Goal: Task Accomplishment & Management: Use online tool/utility

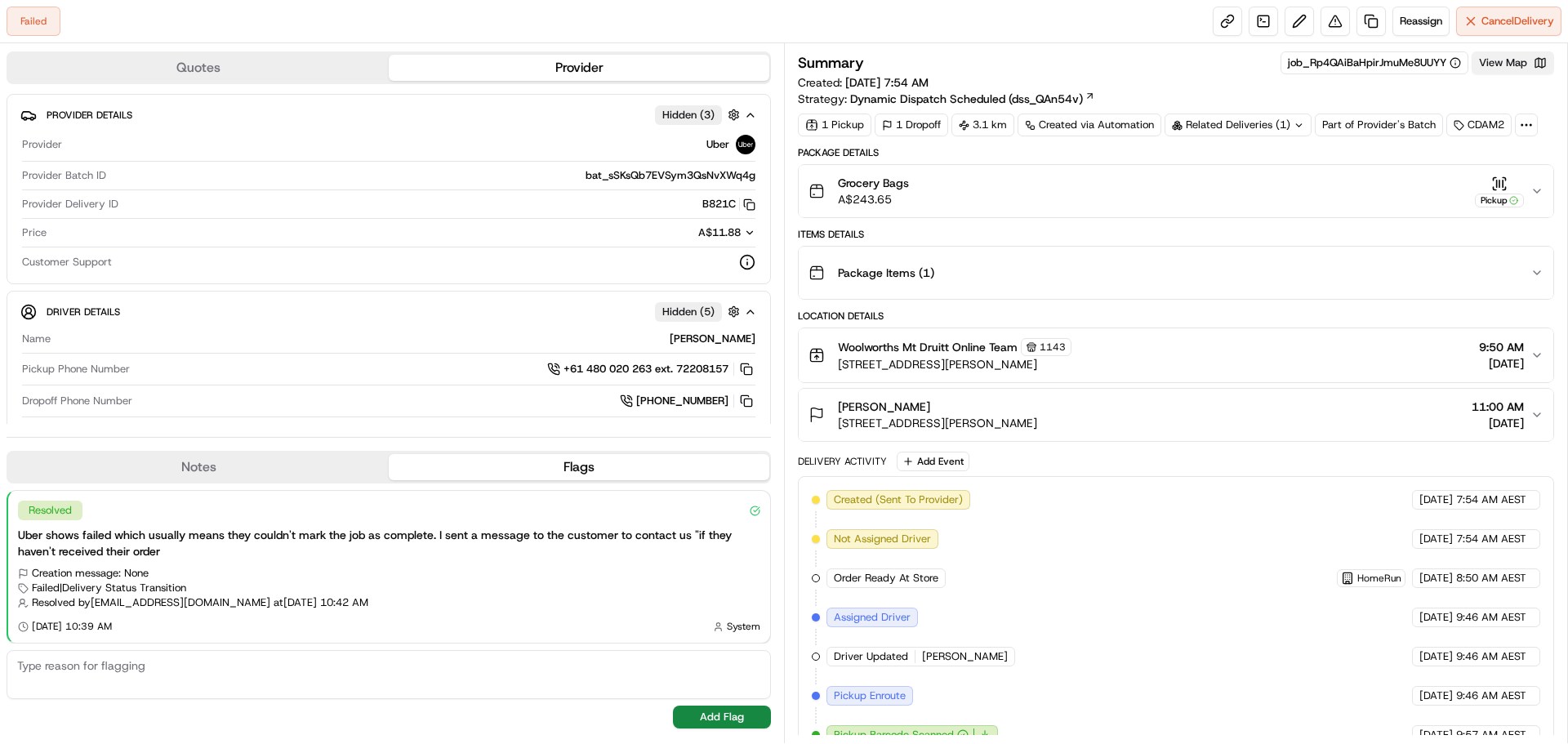
click at [1518, 65] on button "View Map" at bounding box center [1513, 62] width 82 height 23
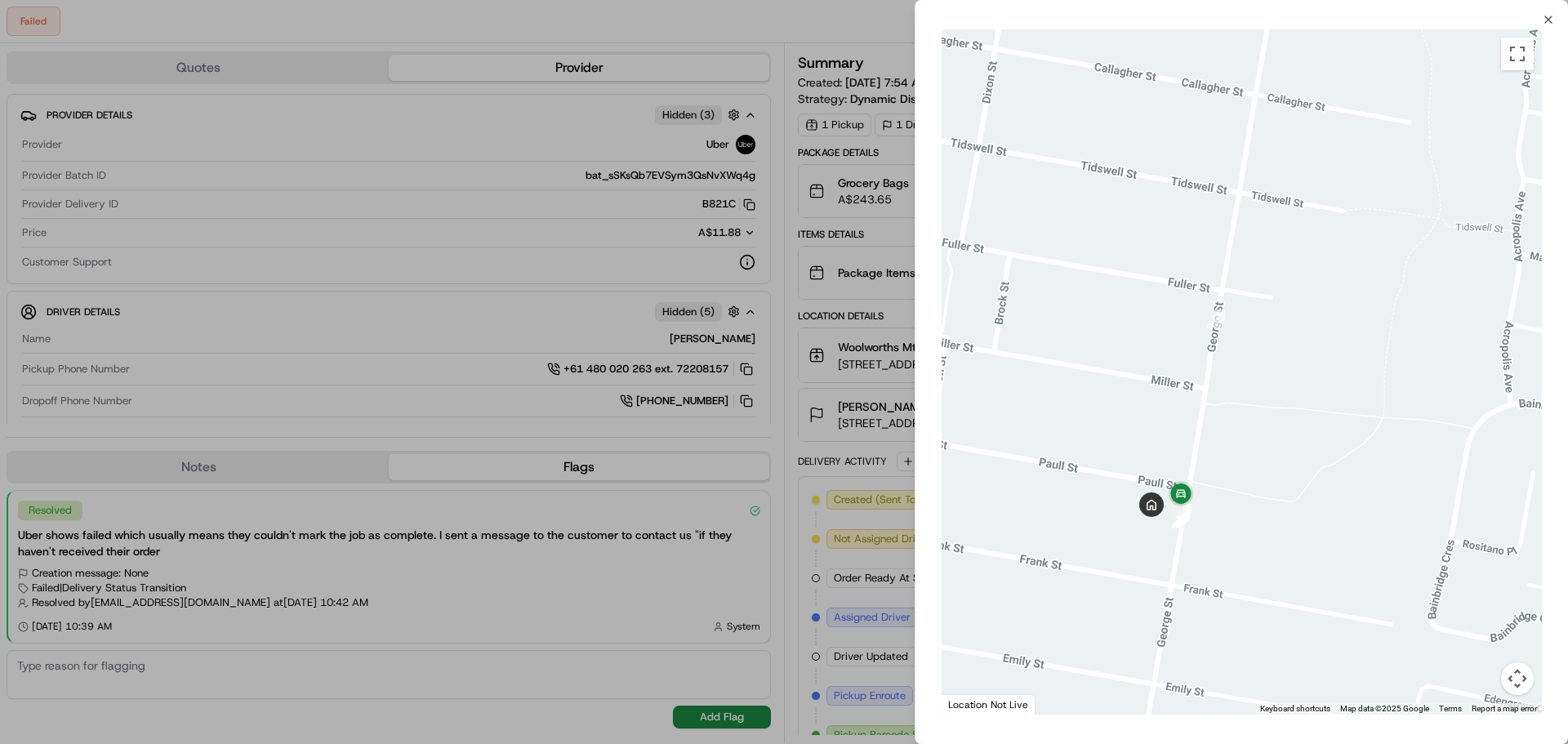
click at [453, 364] on div at bounding box center [784, 372] width 1568 height 744
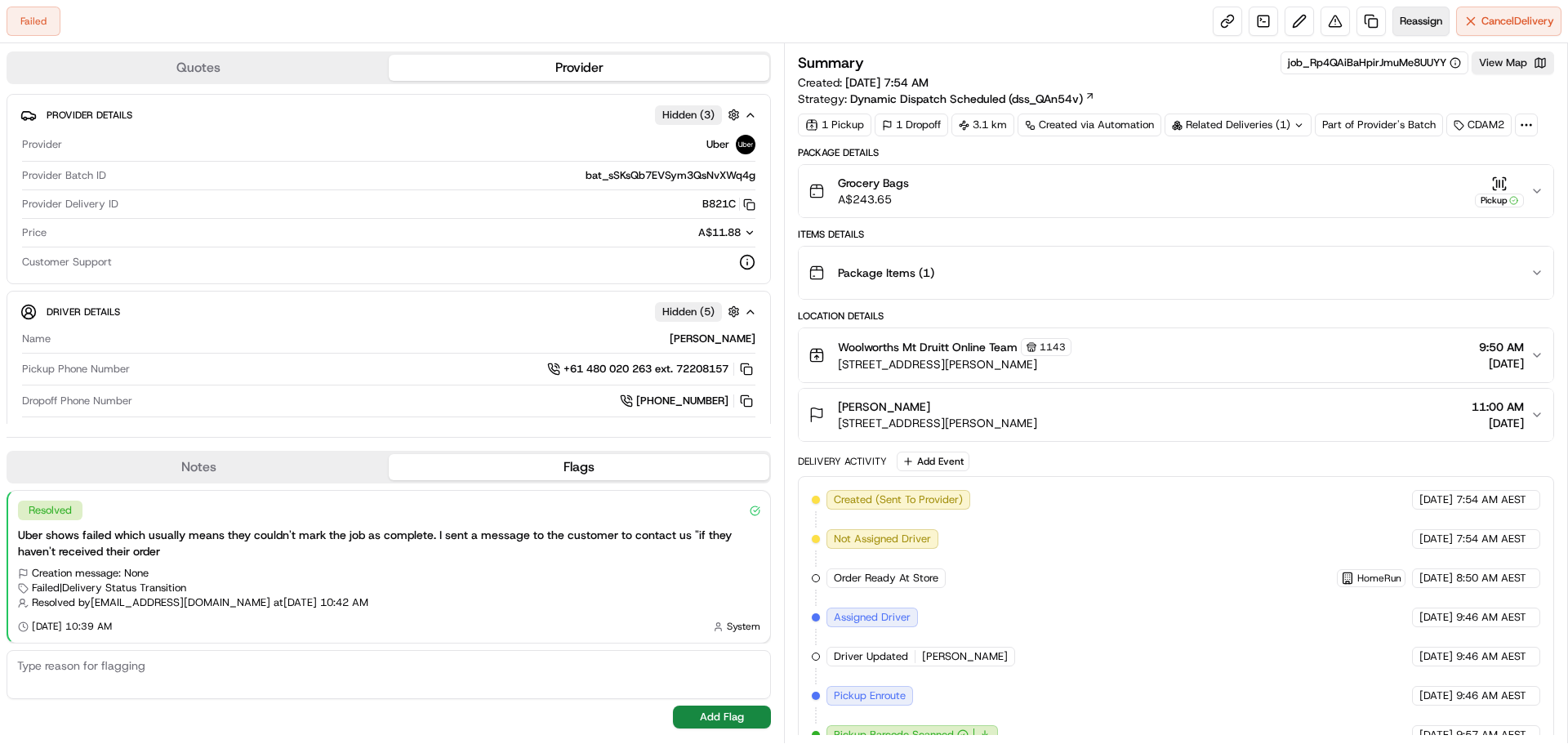
click at [1406, 17] on span "Reassign" at bounding box center [1420, 22] width 43 height 15
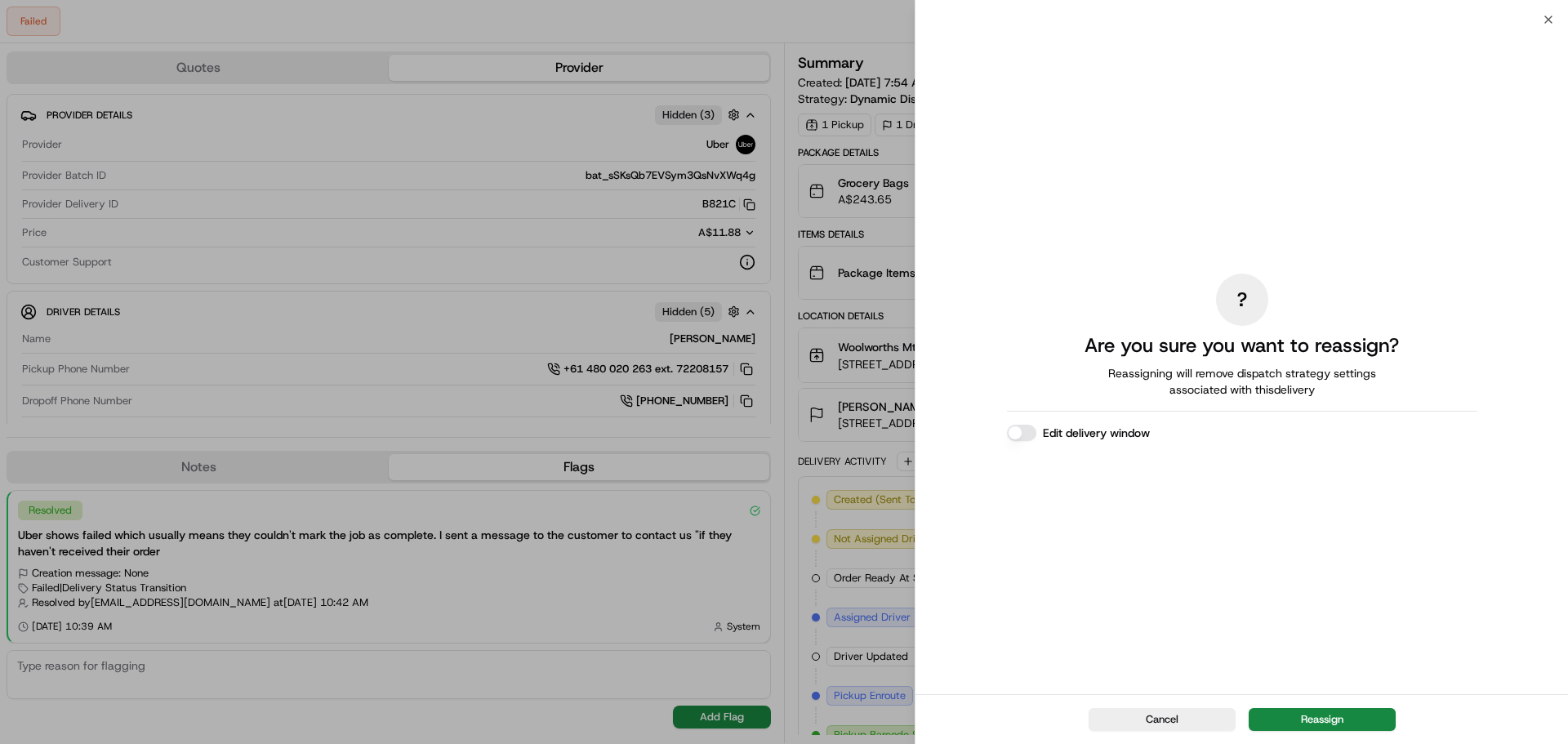
click at [1324, 720] on button "Reassign" at bounding box center [1321, 719] width 147 height 23
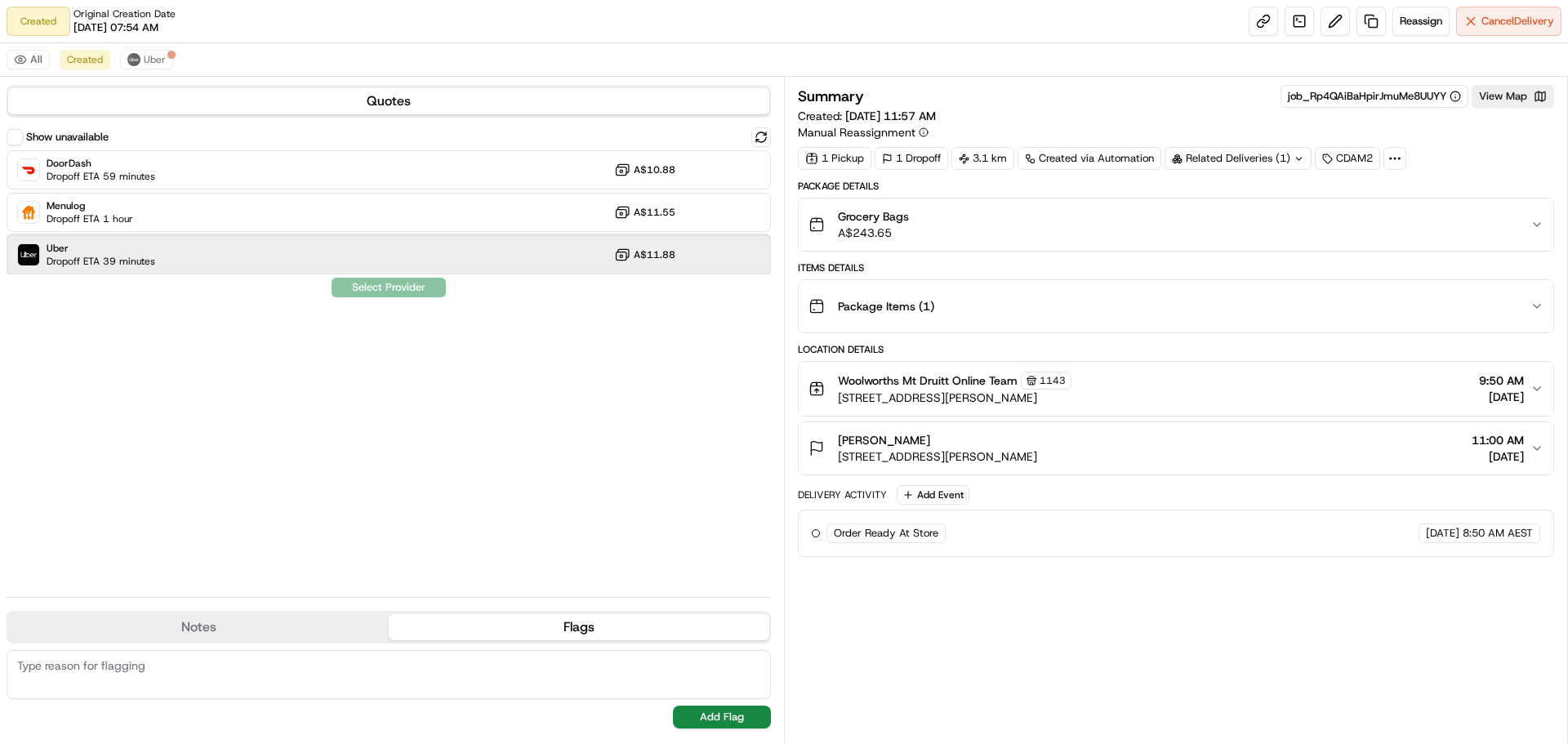
click at [605, 261] on div "Uber Dropoff ETA 39 minutes A$11.88" at bounding box center [389, 254] width 765 height 39
click at [392, 288] on button "Assign Provider" at bounding box center [388, 287] width 116 height 19
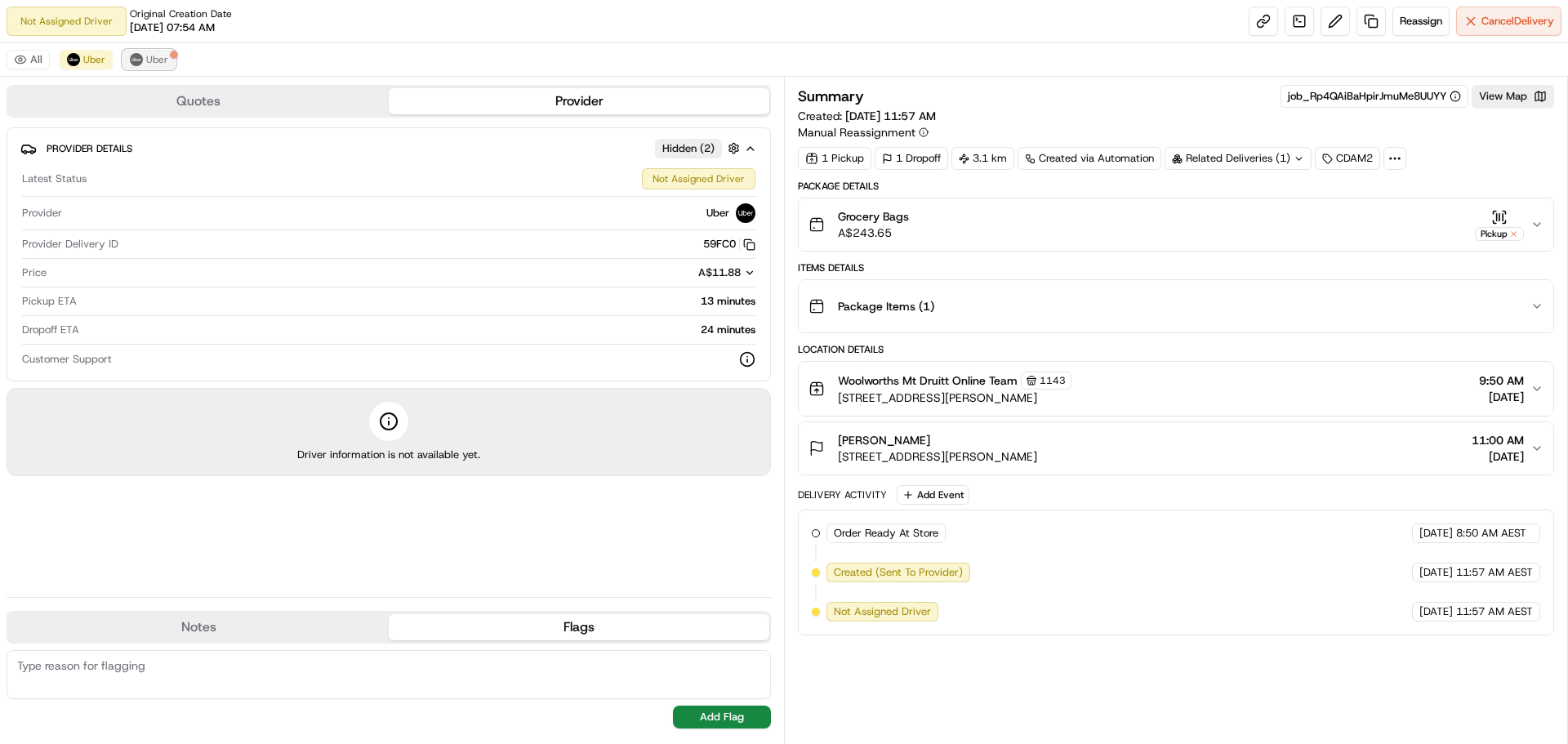
click at [156, 49] on button "Uber" at bounding box center [148, 59] width 53 height 19
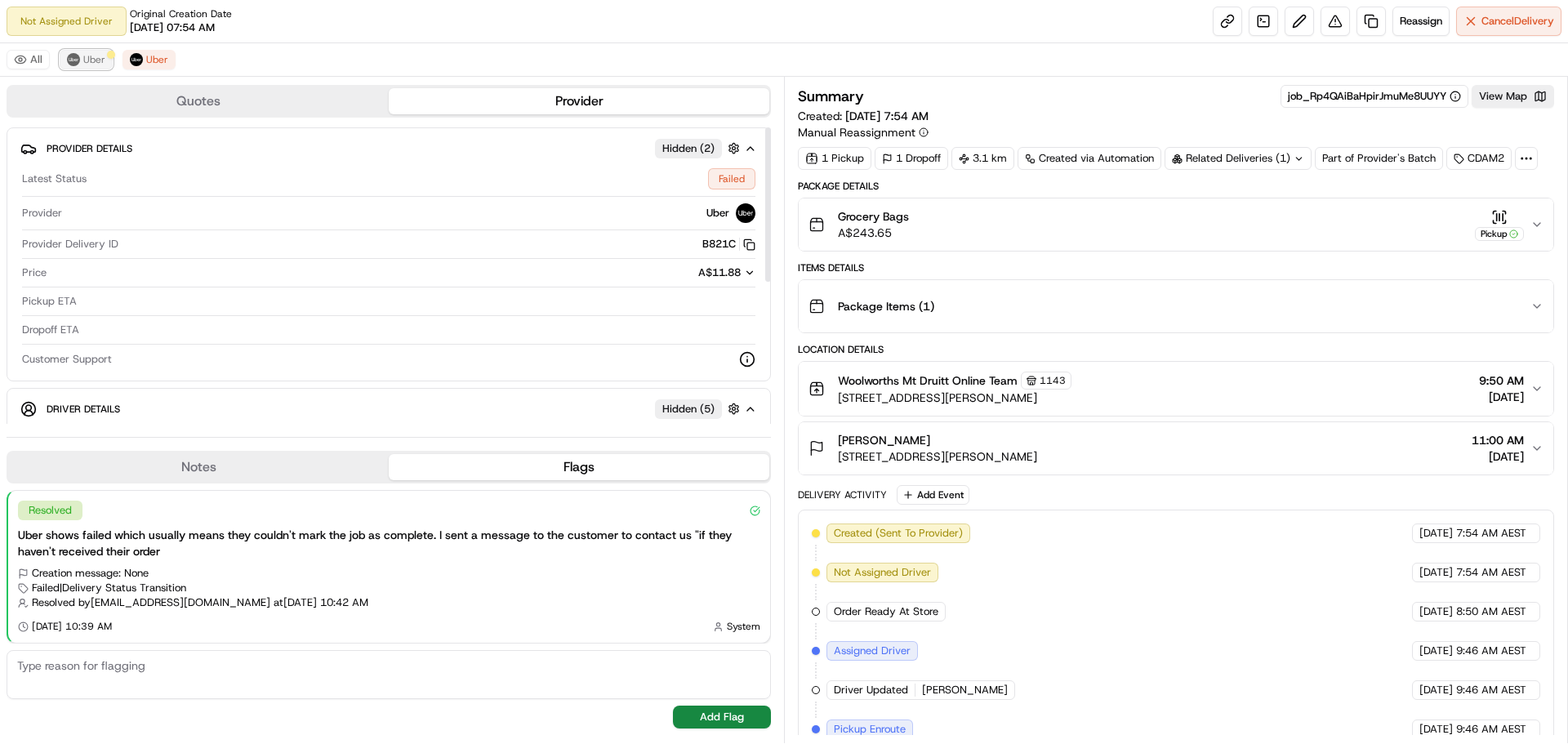
click at [87, 61] on span "Uber" at bounding box center [94, 60] width 22 height 13
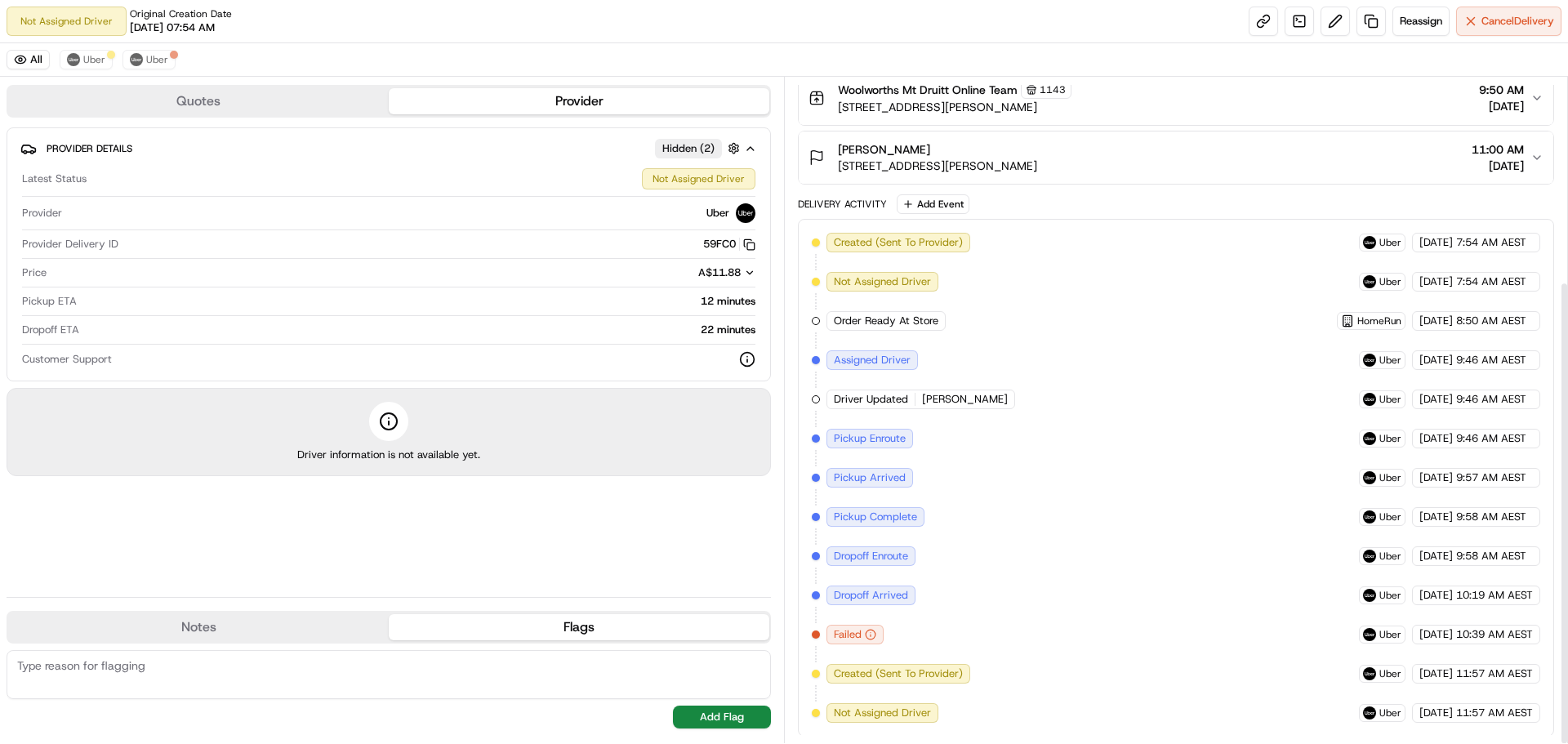
scroll to position [293, 0]
click at [91, 55] on span "Uber" at bounding box center [94, 60] width 22 height 13
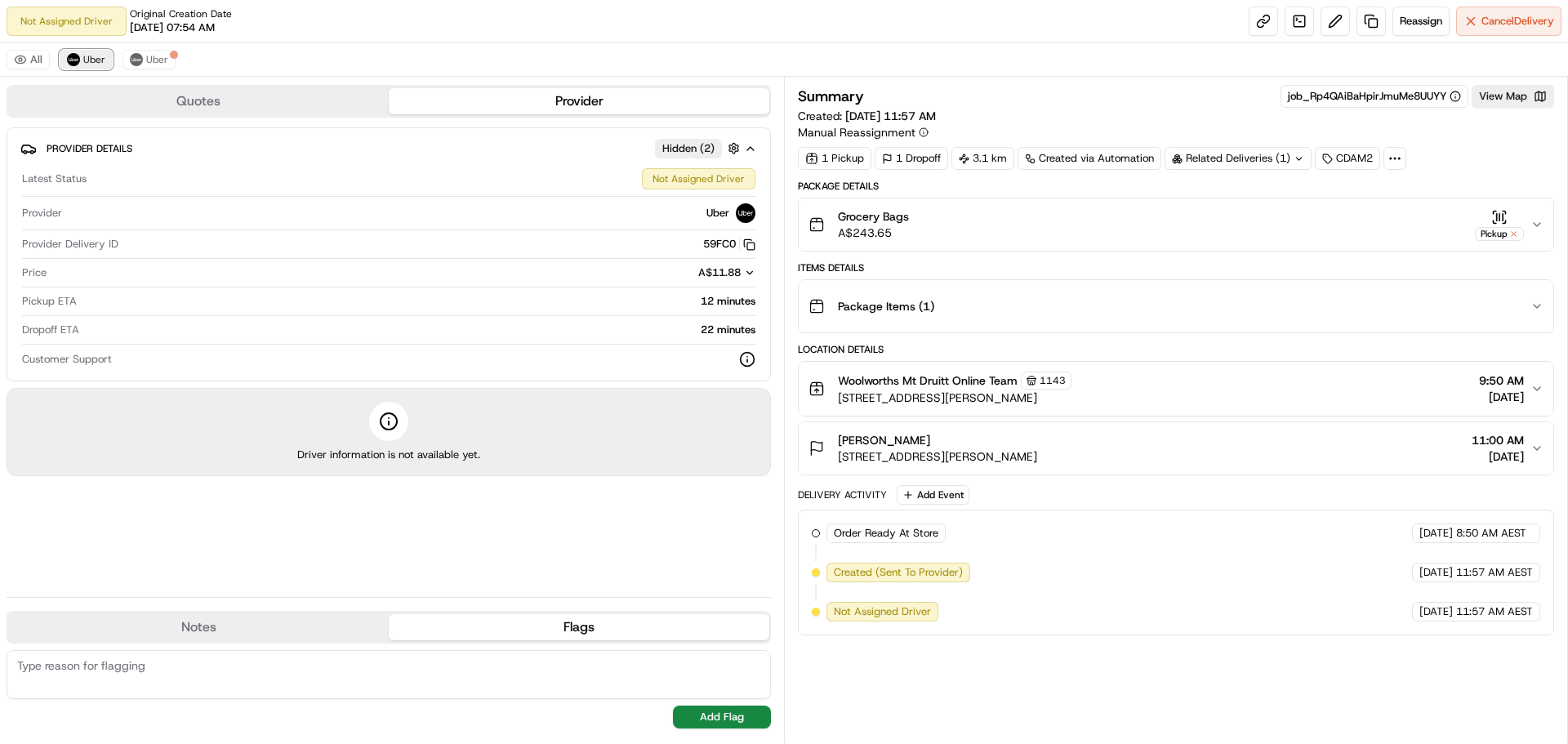
scroll to position [0, 0]
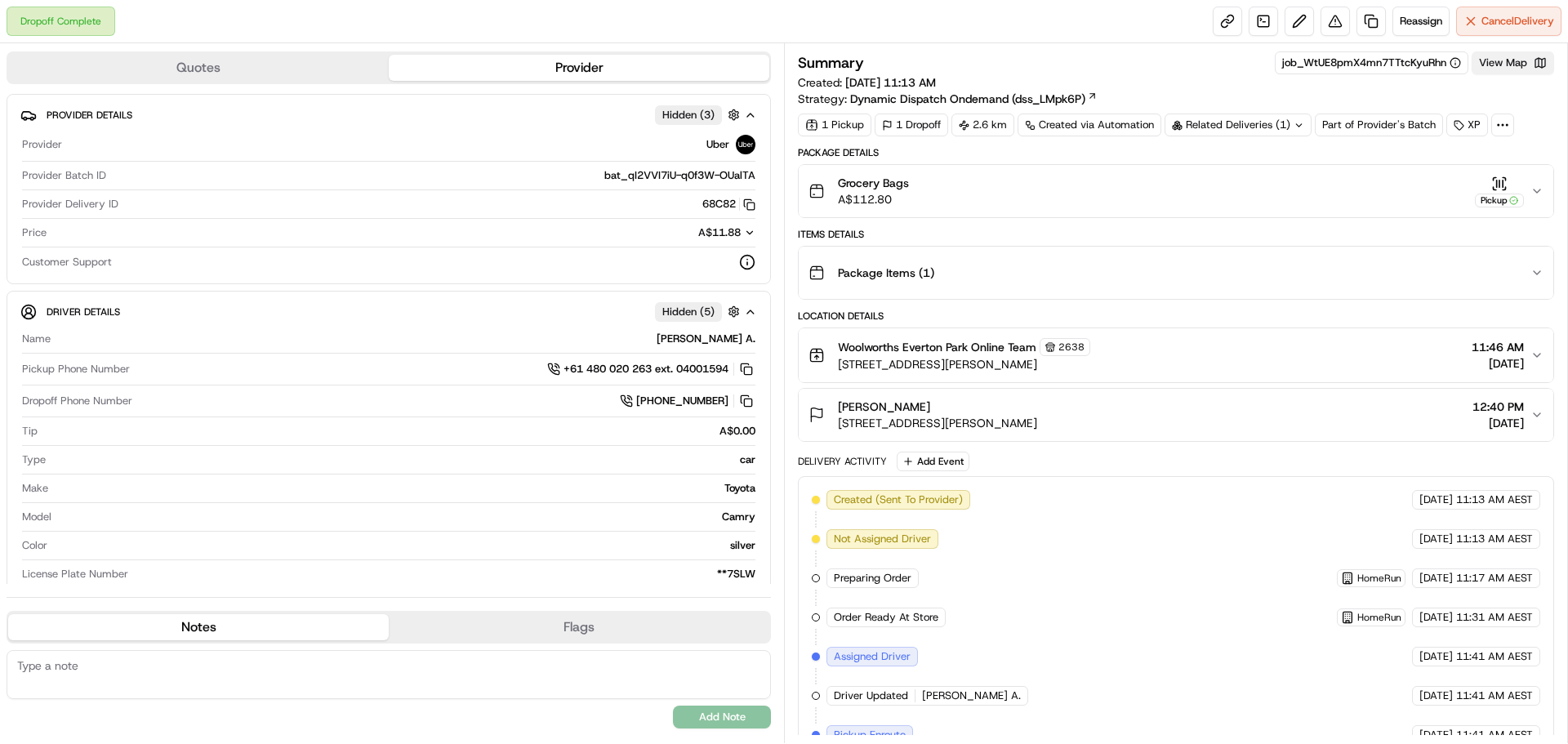
click at [1524, 56] on button "View Map" at bounding box center [1513, 62] width 82 height 23
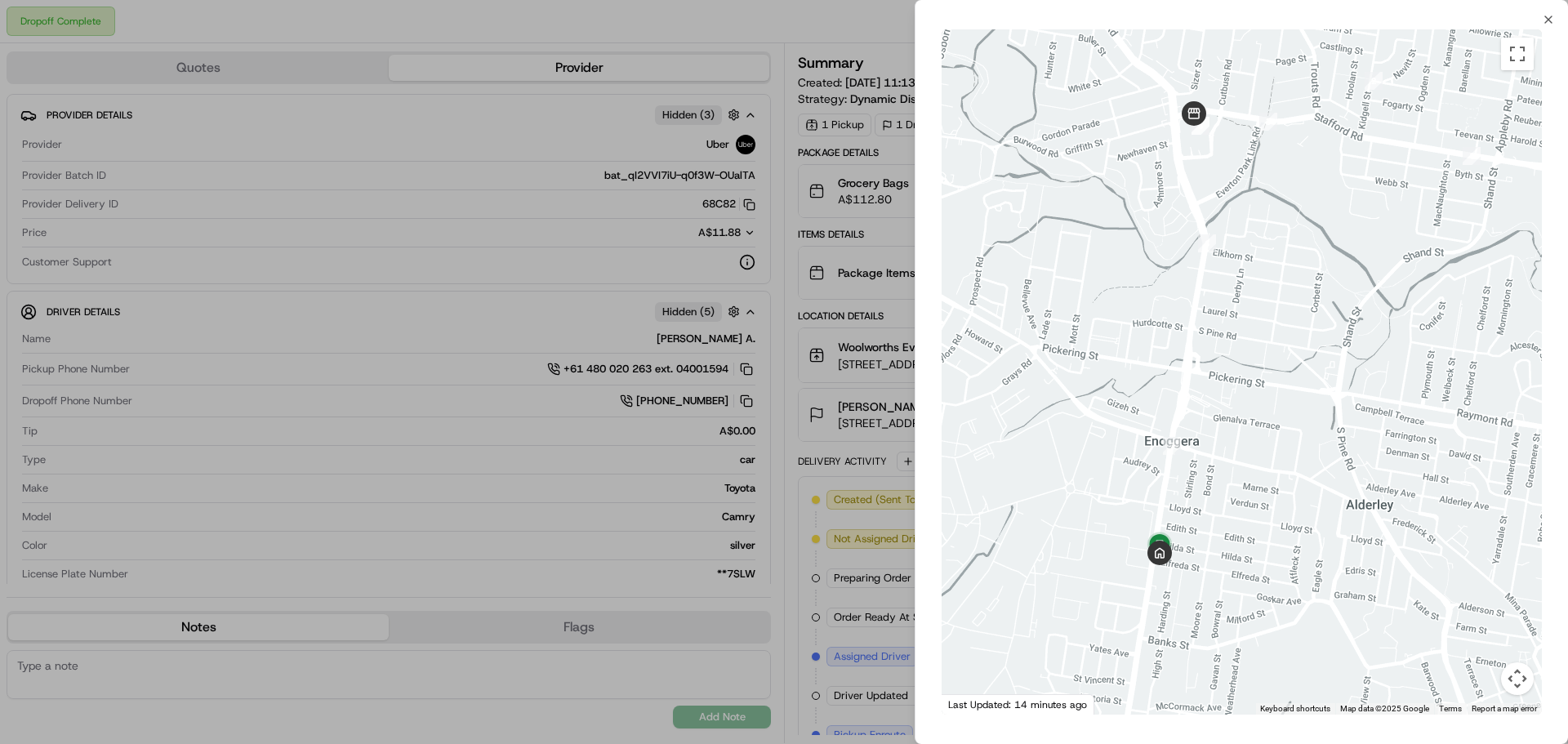
drag, startPoint x: 1124, startPoint y: 509, endPoint x: 1216, endPoint y: 442, distance: 113.8
click at [1215, 444] on div at bounding box center [1242, 372] width 600 height 685
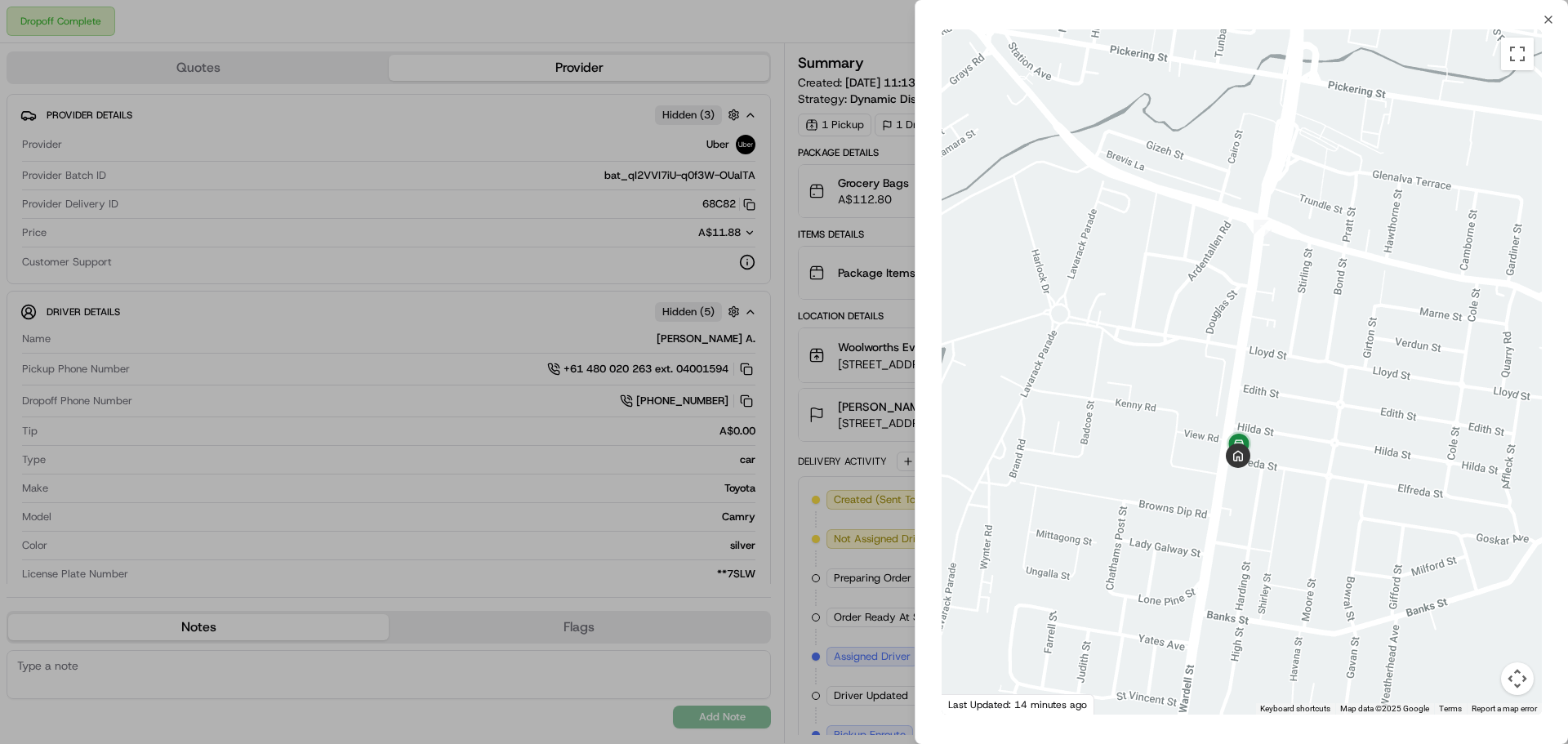
drag, startPoint x: 1177, startPoint y: 504, endPoint x: 1278, endPoint y: 402, distance: 143.5
click at [1278, 402] on div at bounding box center [1242, 372] width 600 height 685
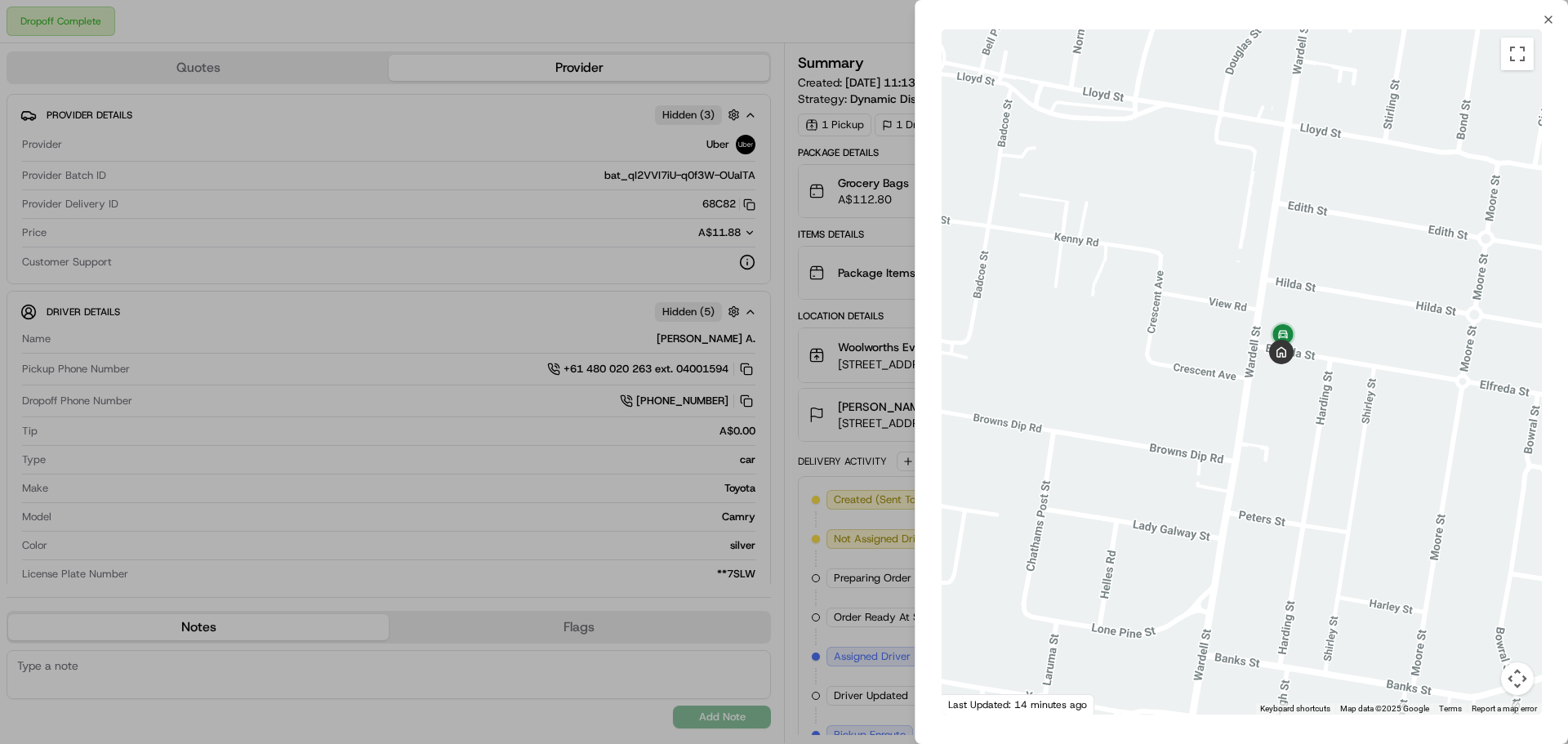
drag, startPoint x: 1204, startPoint y: 398, endPoint x: 1294, endPoint y: 283, distance: 146.0
click at [1294, 283] on div at bounding box center [1242, 372] width 600 height 685
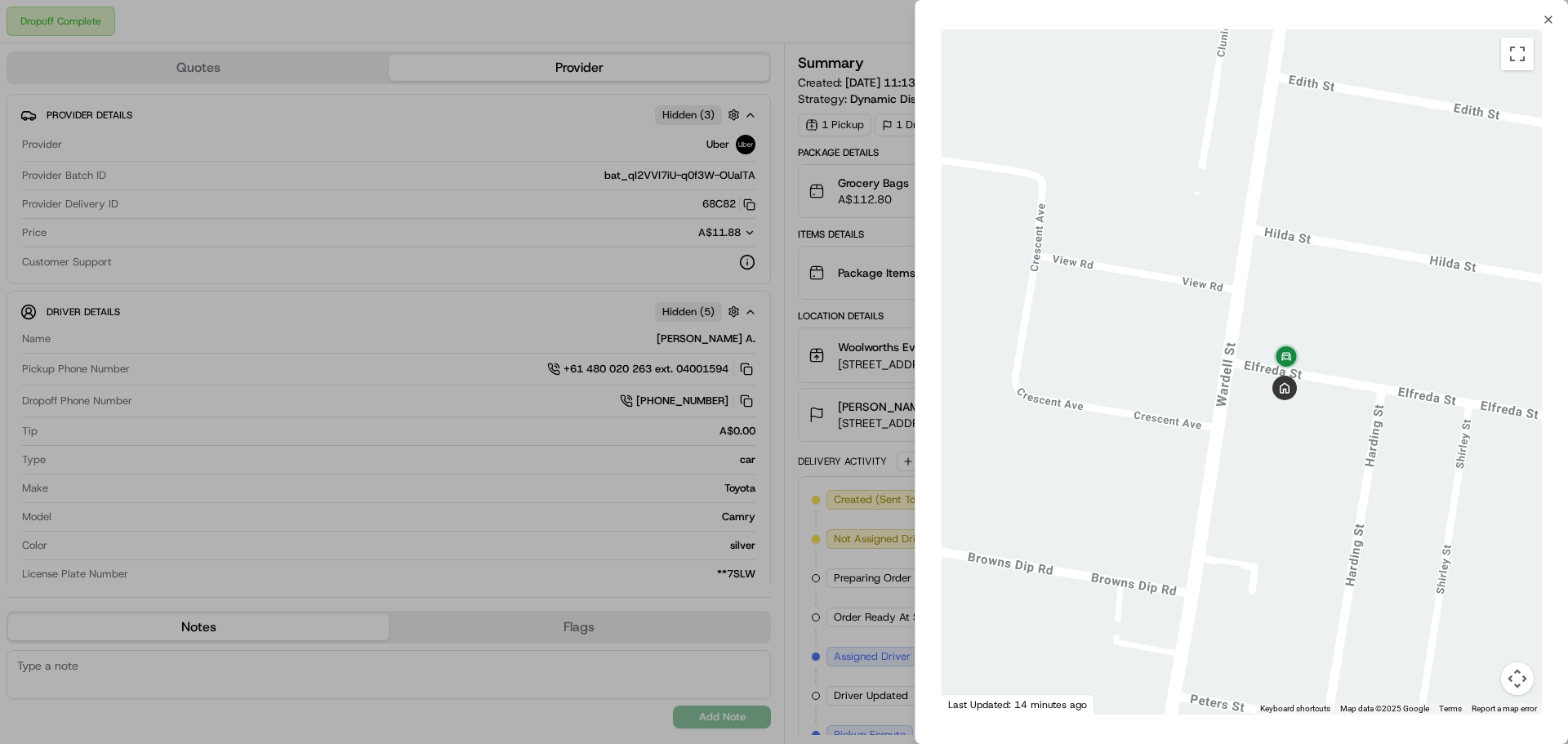
click at [864, 466] on div at bounding box center [784, 372] width 1568 height 744
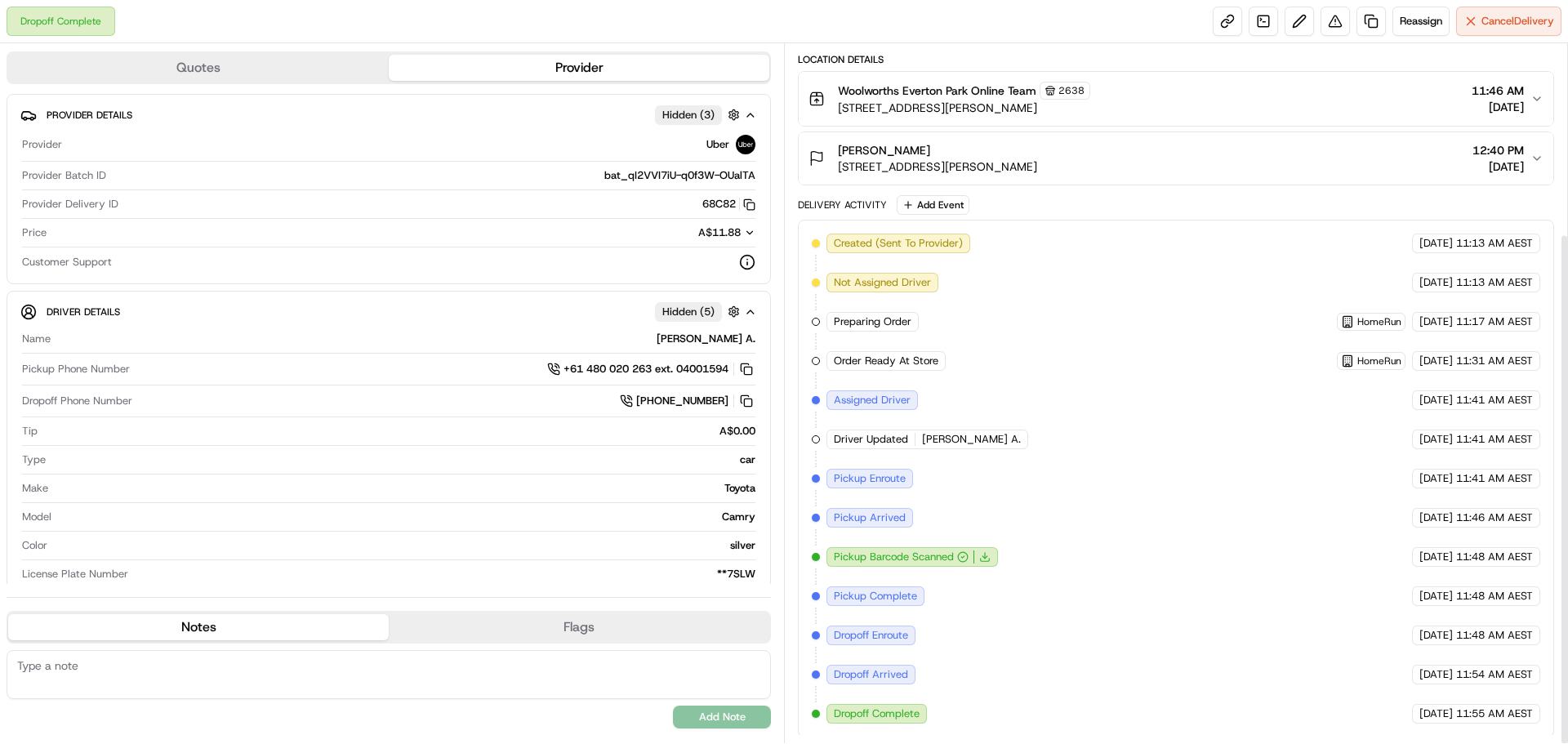
scroll to position [259, 0]
